Goal: Task Accomplishment & Management: Manage account settings

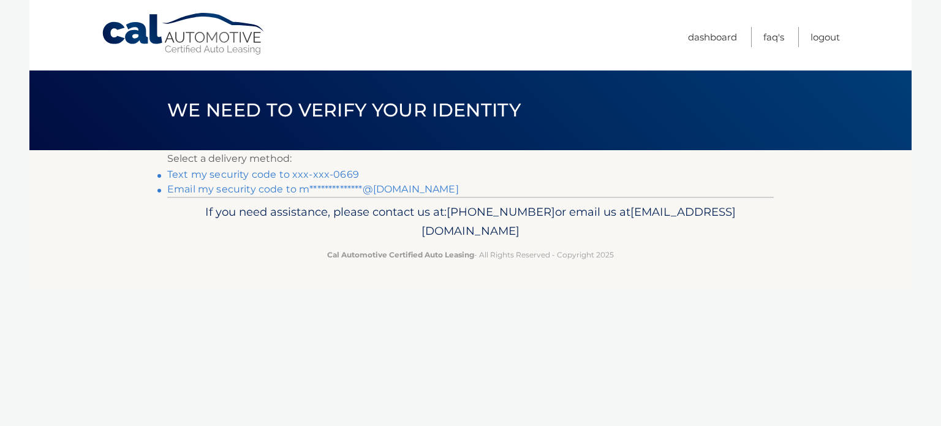
click at [312, 176] on link "Text my security code to xxx-xxx-0669" at bounding box center [263, 174] width 192 height 12
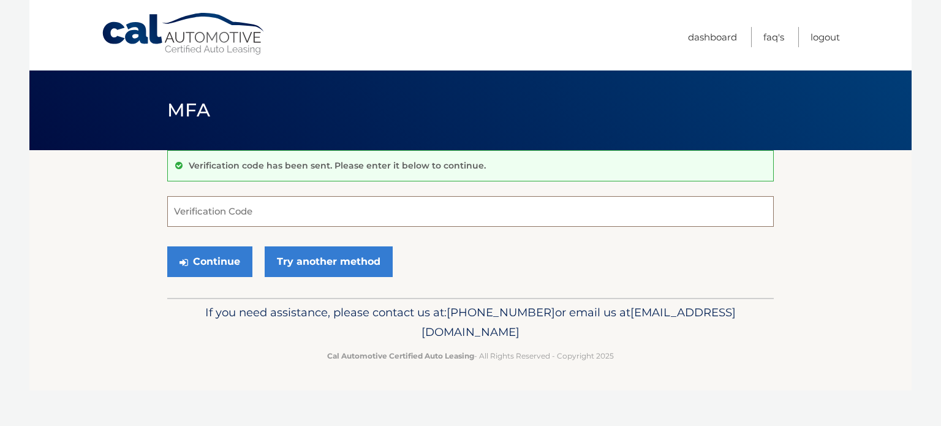
click at [272, 204] on input "Verification Code" at bounding box center [470, 211] width 606 height 31
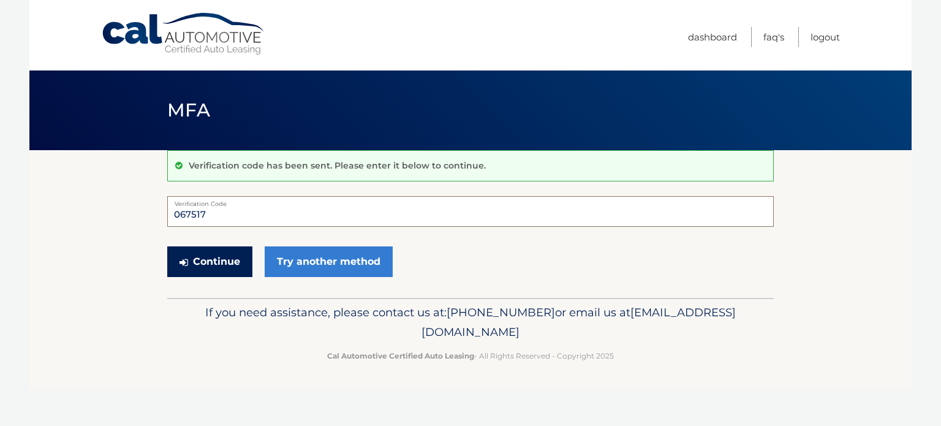
type input "067517"
click at [230, 257] on button "Continue" at bounding box center [209, 261] width 85 height 31
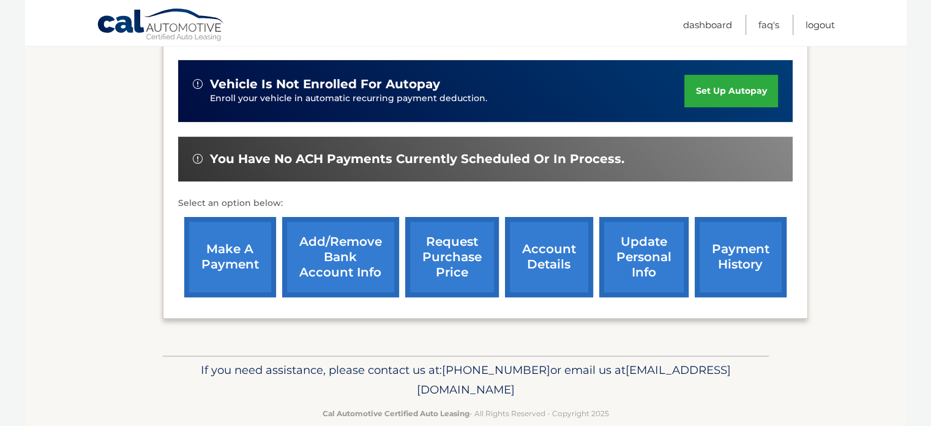
scroll to position [407, 0]
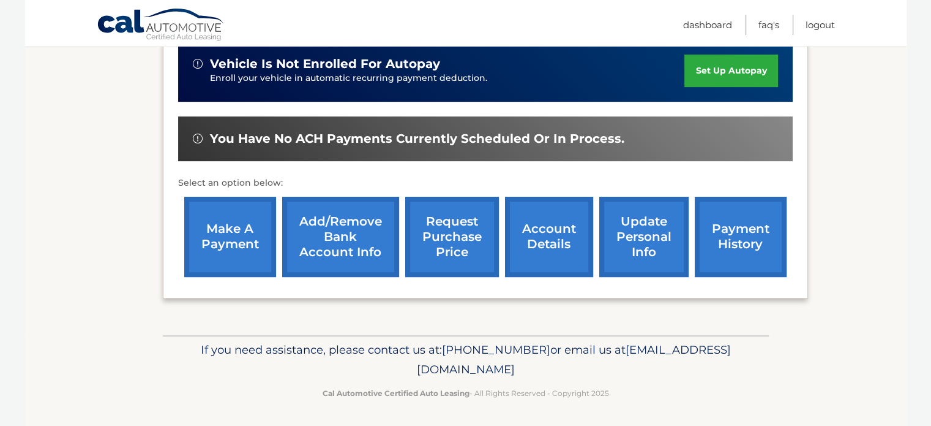
click at [472, 293] on div "lease account #44455535334 vehicle 2023 Jeep Grand Cherokee name [PERSON_NAME] …" at bounding box center [485, 72] width 645 height 452
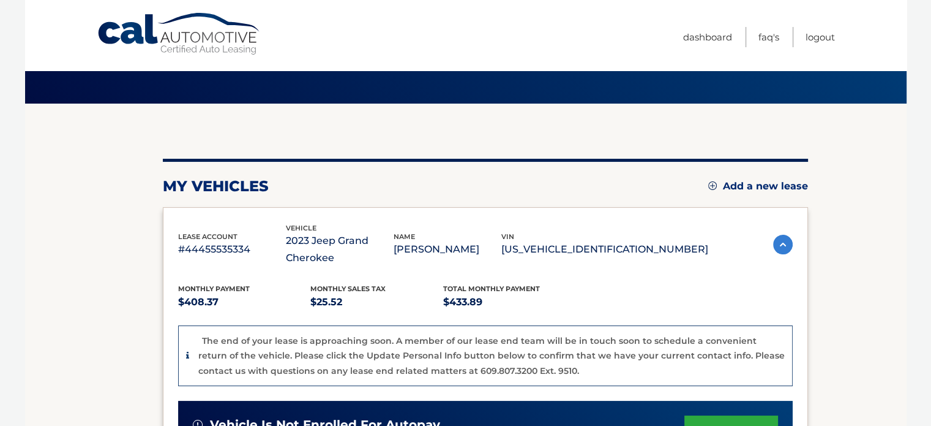
scroll to position [0, 0]
